Goal: Task Accomplishment & Management: Manage account settings

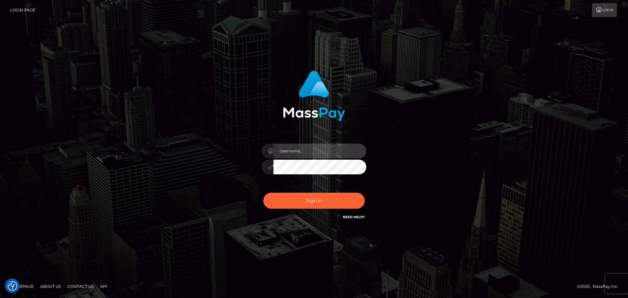
click at [336, 146] on input "text" at bounding box center [320, 151] width 93 height 15
type input "paul.billett"
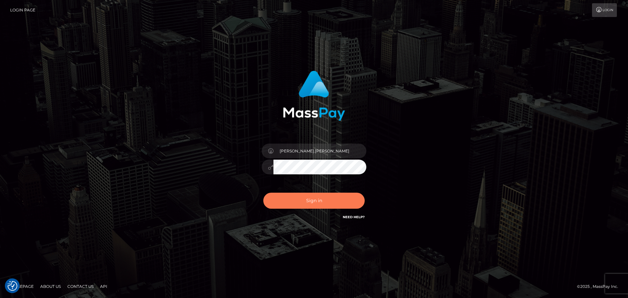
click at [318, 199] on button "Sign in" at bounding box center [313, 201] width 101 height 16
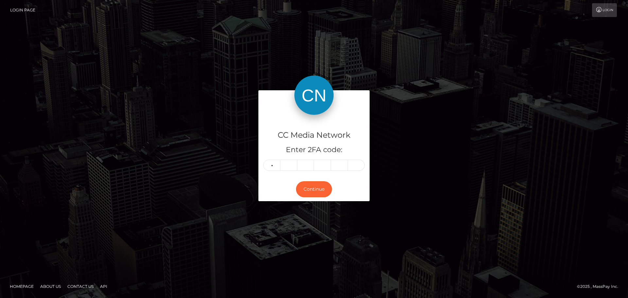
type input "4"
type input "6"
type input "7"
type input "1"
type input "3"
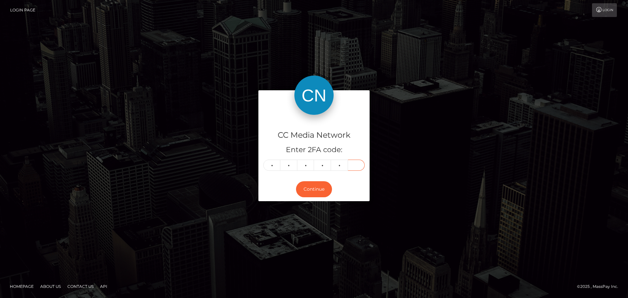
type input "8"
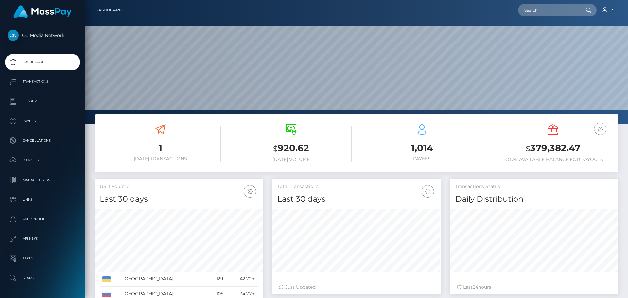
scroll to position [116, 168]
